Goal: Use online tool/utility

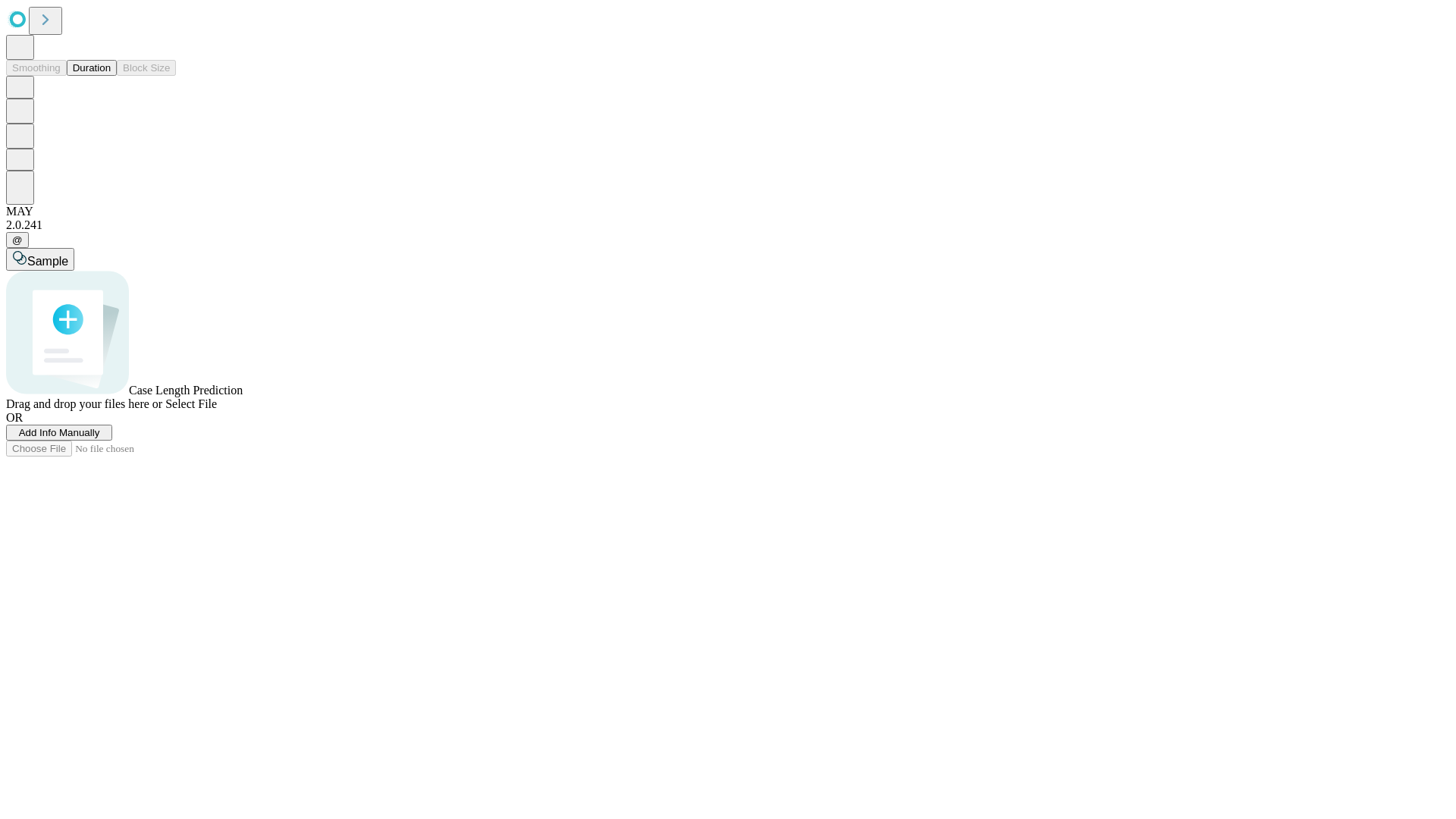
click at [111, 76] on button "Duration" at bounding box center [91, 68] width 50 height 16
click at [217, 410] on span "Select File" at bounding box center [190, 404] width 52 height 13
